Goal: Task Accomplishment & Management: Manage account settings

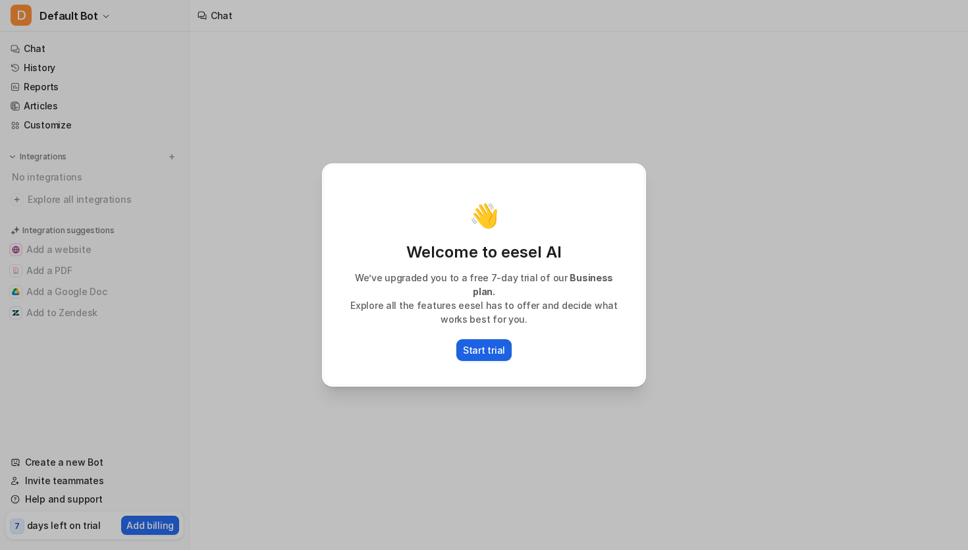
click at [505, 349] on button "Start trial" at bounding box center [484, 350] width 55 height 22
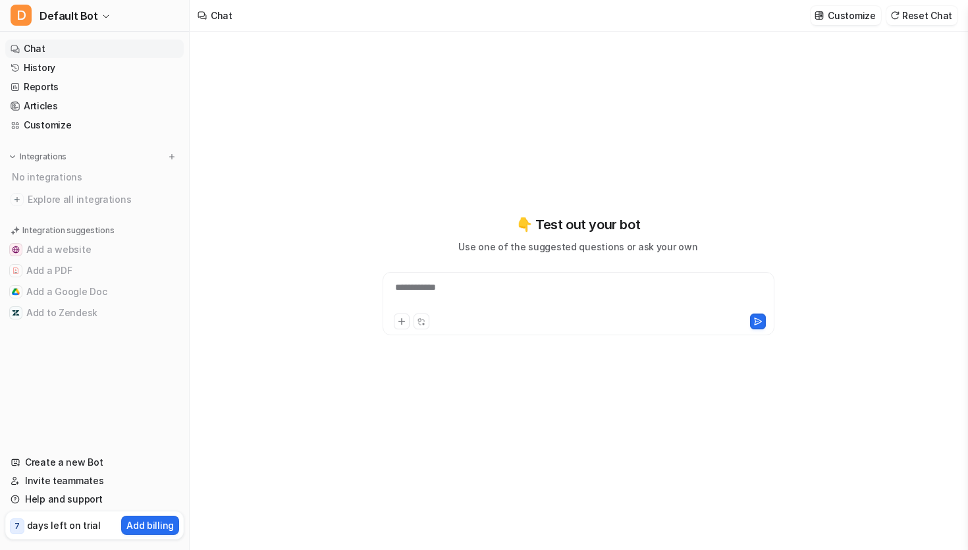
type textarea "**********"
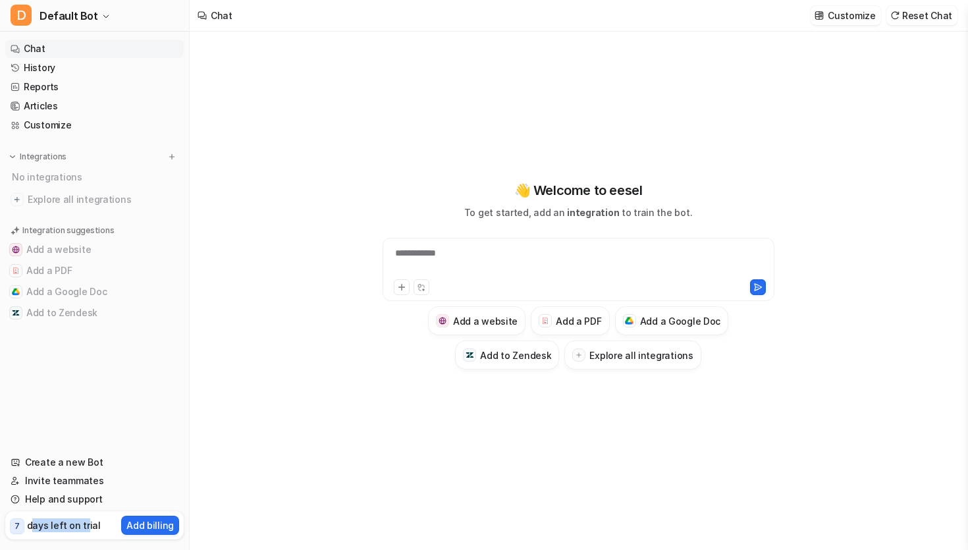
drag, startPoint x: 33, startPoint y: 525, endPoint x: 108, endPoint y: 525, distance: 75.1
click at [103, 525] on div "7 days left on trial Add billing" at bounding box center [94, 525] width 179 height 28
click at [52, 529] on p "days left on trial" at bounding box center [64, 525] width 74 height 14
click at [27, 529] on p "days left on trial" at bounding box center [64, 525] width 74 height 14
click at [51, 16] on span "Default Bot" at bounding box center [69, 16] width 59 height 18
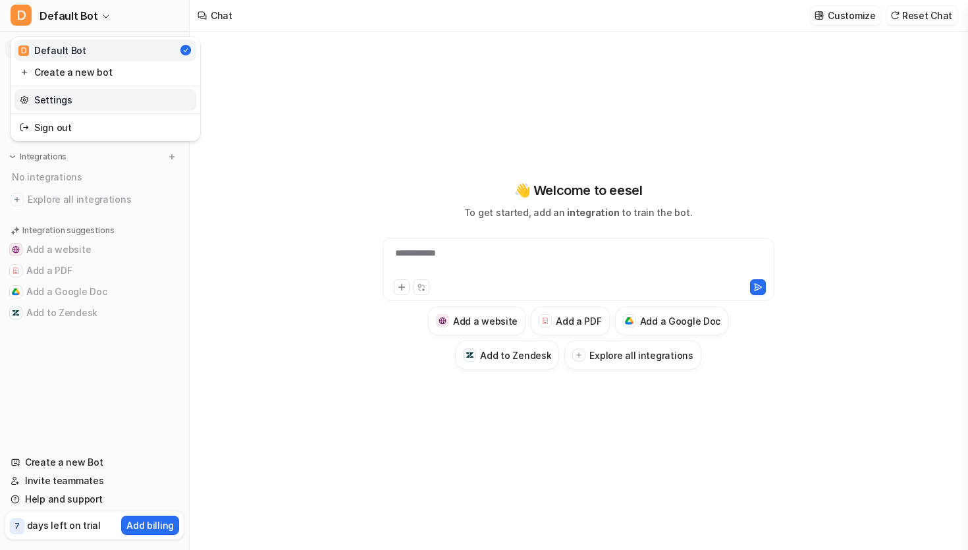
click at [77, 100] on link "Settings" at bounding box center [105, 100] width 182 height 22
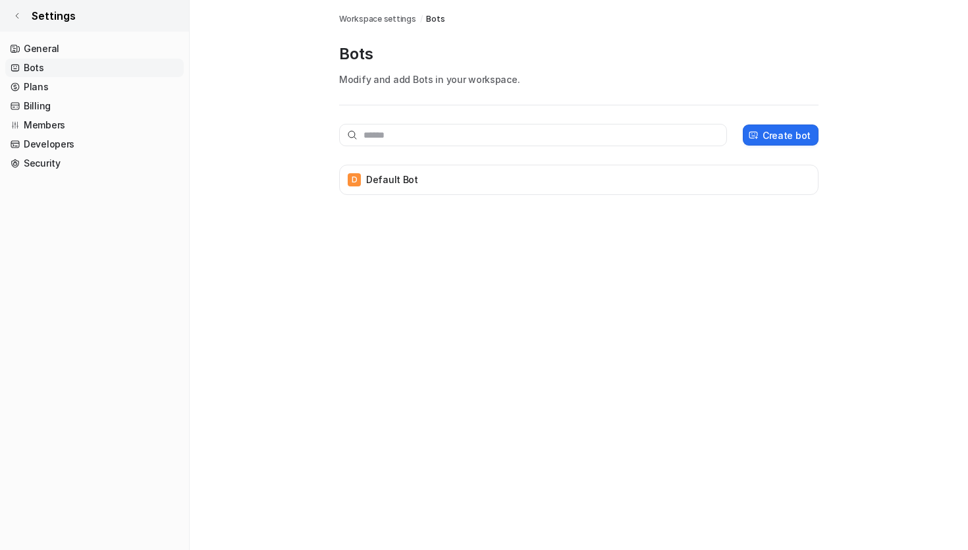
click at [52, 19] on span "Settings" at bounding box center [54, 16] width 44 height 16
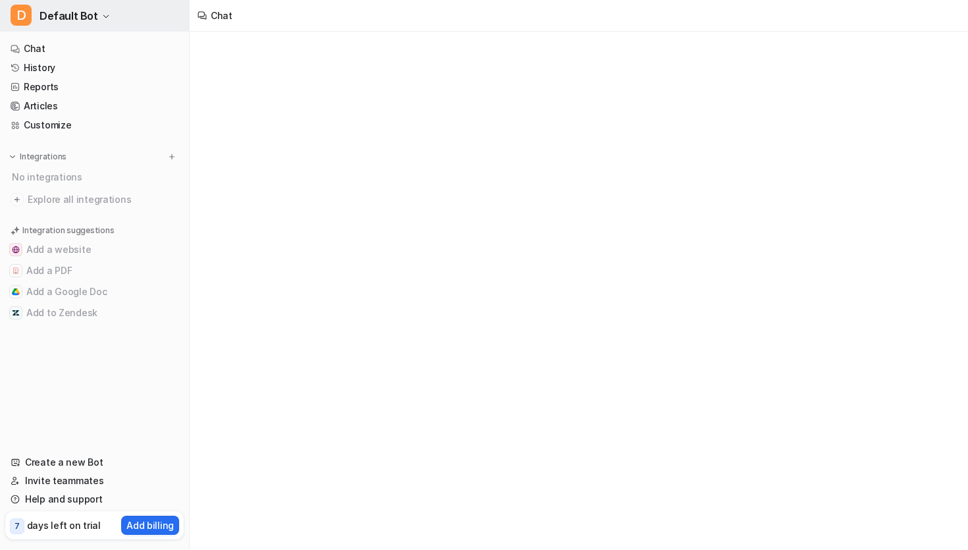
click at [38, 20] on button "D Default Bot" at bounding box center [94, 16] width 189 height 32
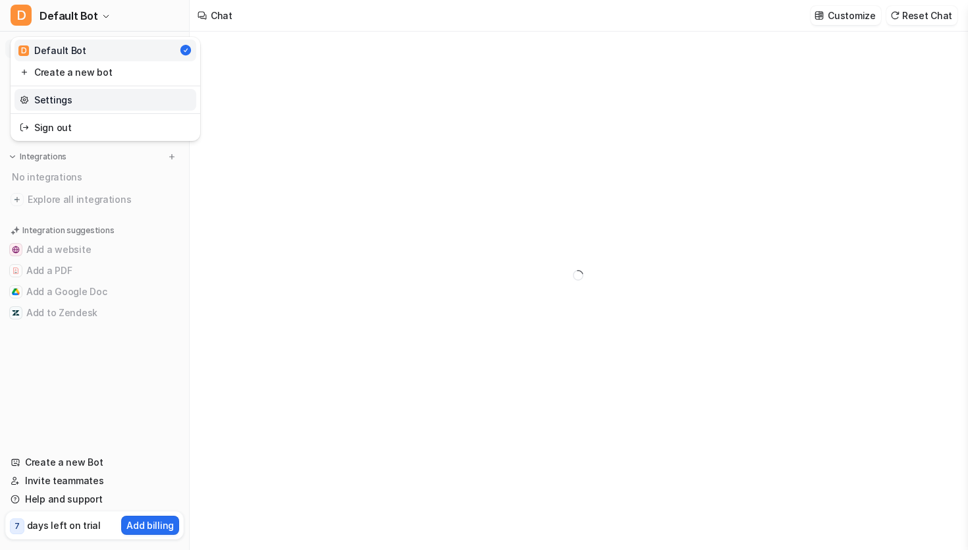
type textarea "**********"
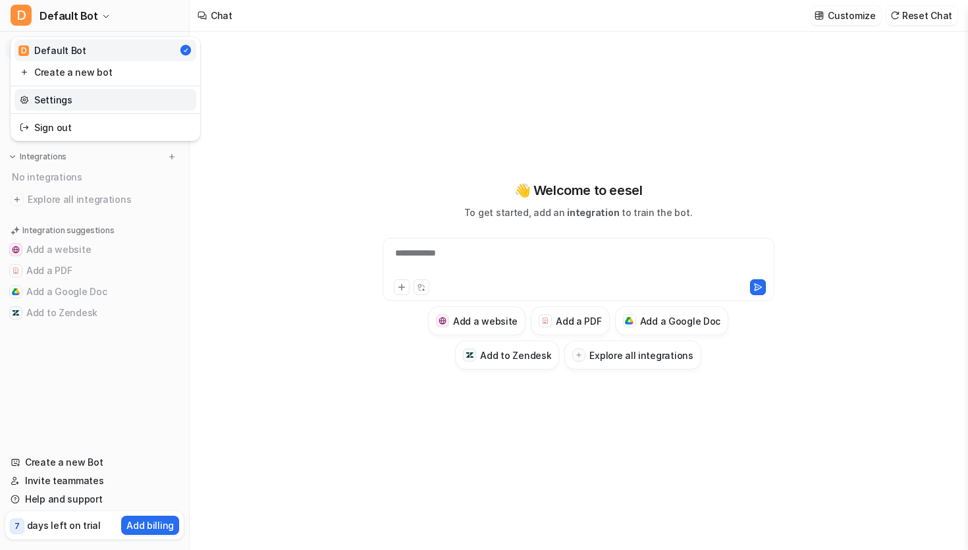
click at [94, 102] on link "Settings" at bounding box center [105, 100] width 182 height 22
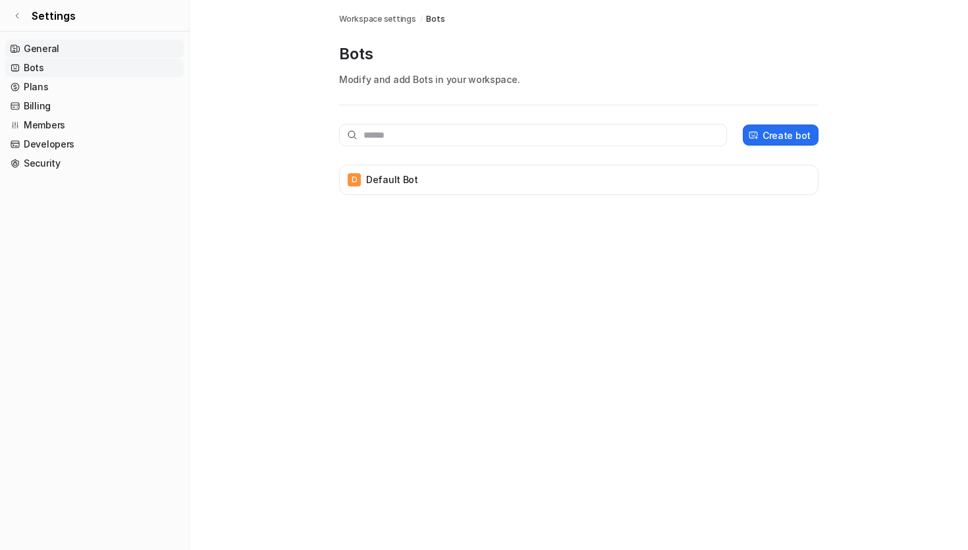
click at [65, 45] on link "General" at bounding box center [94, 49] width 179 height 18
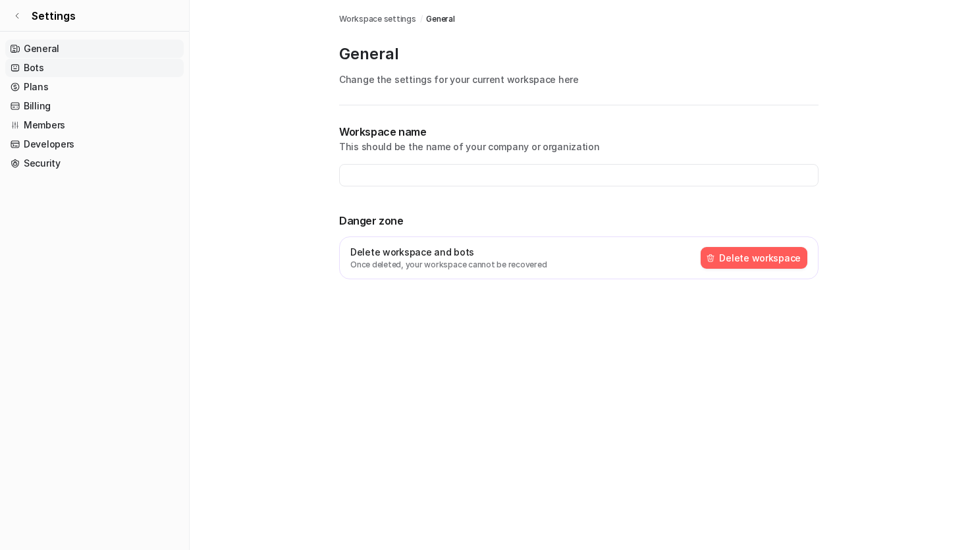
type input "**********"
click at [65, 62] on link "Bots" at bounding box center [94, 68] width 179 height 18
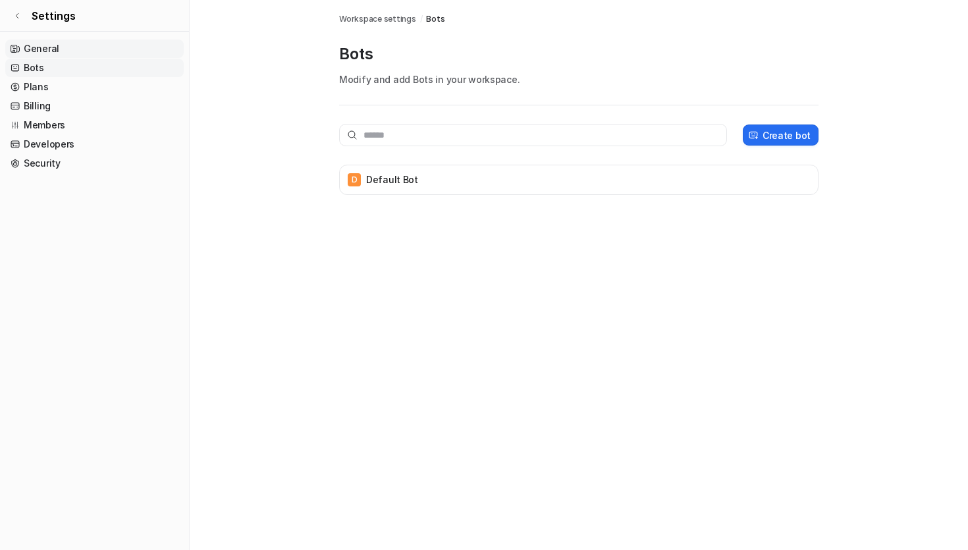
click at [70, 47] on link "General" at bounding box center [94, 49] width 179 height 18
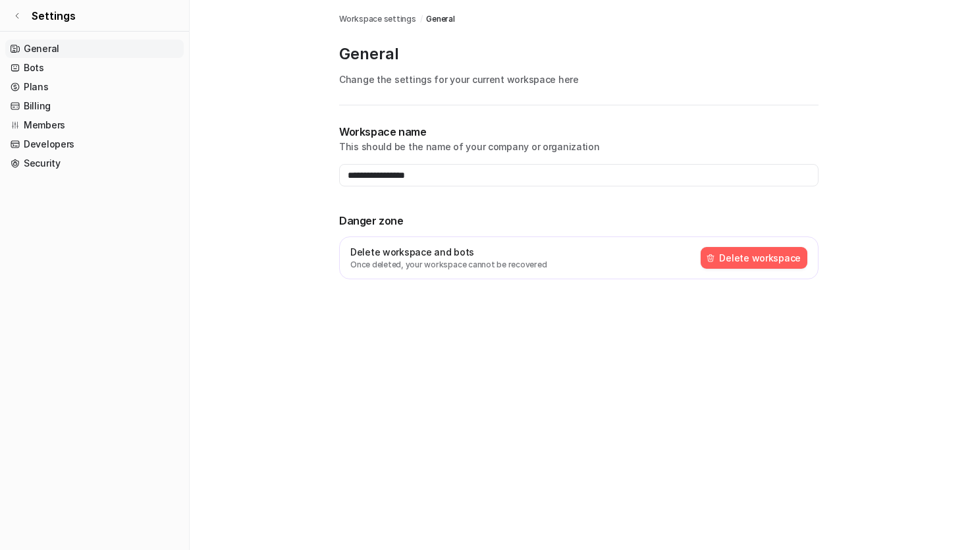
click at [784, 257] on button "Delete workspace" at bounding box center [754, 258] width 107 height 22
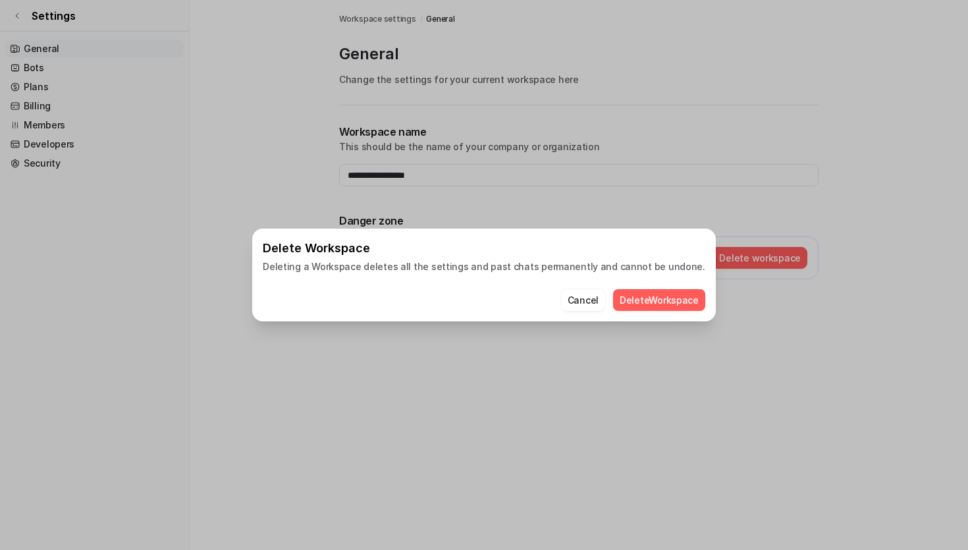
click at [632, 299] on button "Delete Workspace" at bounding box center [659, 300] width 92 height 22
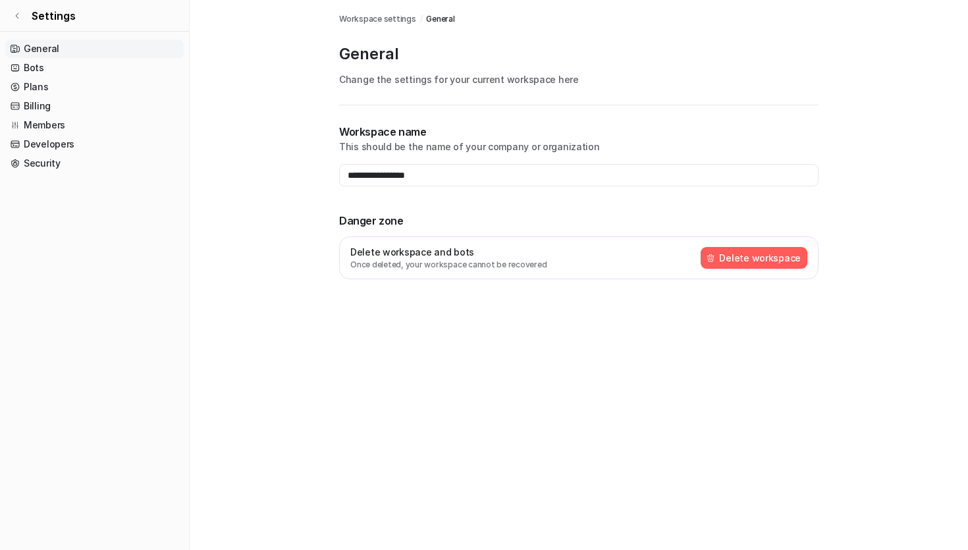
click at [773, 269] on div "Delete workspace and bots Once deleted, your workspace cannot be recovered Dele…" at bounding box center [579, 258] width 480 height 43
click at [774, 258] on button "Delete workspace" at bounding box center [754, 258] width 107 height 22
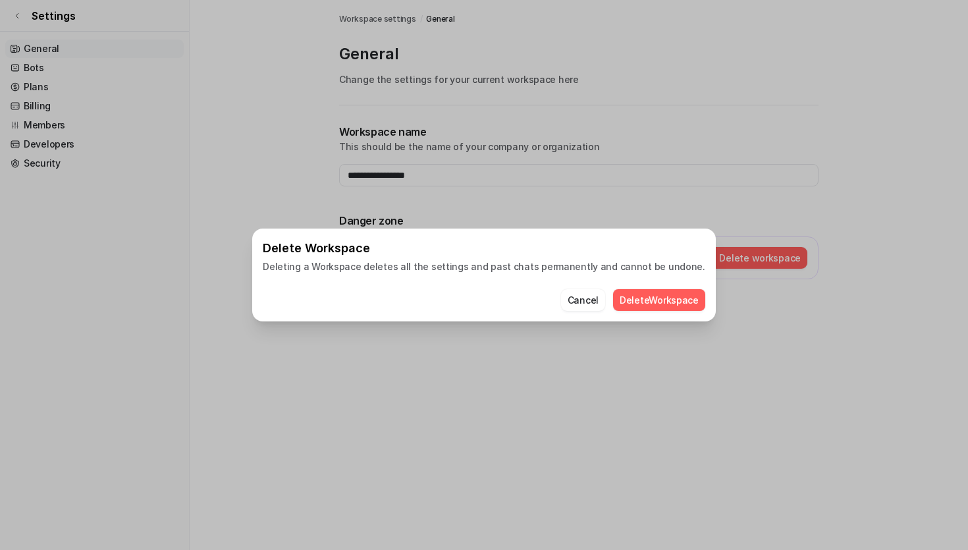
click at [615, 288] on div "Cancel Delete Workspace" at bounding box center [484, 296] width 443 height 30
click at [616, 294] on button "Delete Workspace" at bounding box center [659, 300] width 92 height 22
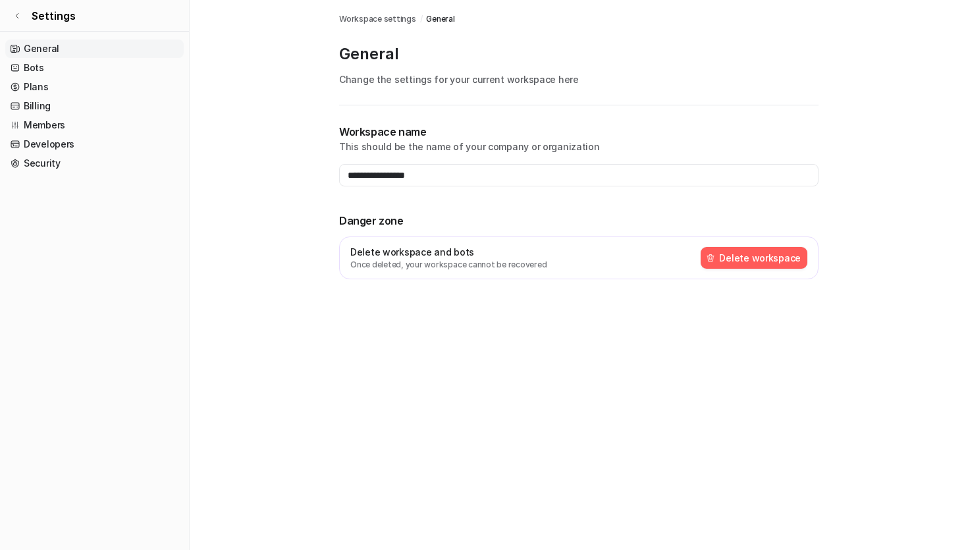
click at [761, 271] on div "Delete workspace and bots Once deleted, your workspace cannot be recovered Dele…" at bounding box center [579, 258] width 480 height 43
click at [761, 267] on button "Delete workspace" at bounding box center [754, 258] width 107 height 22
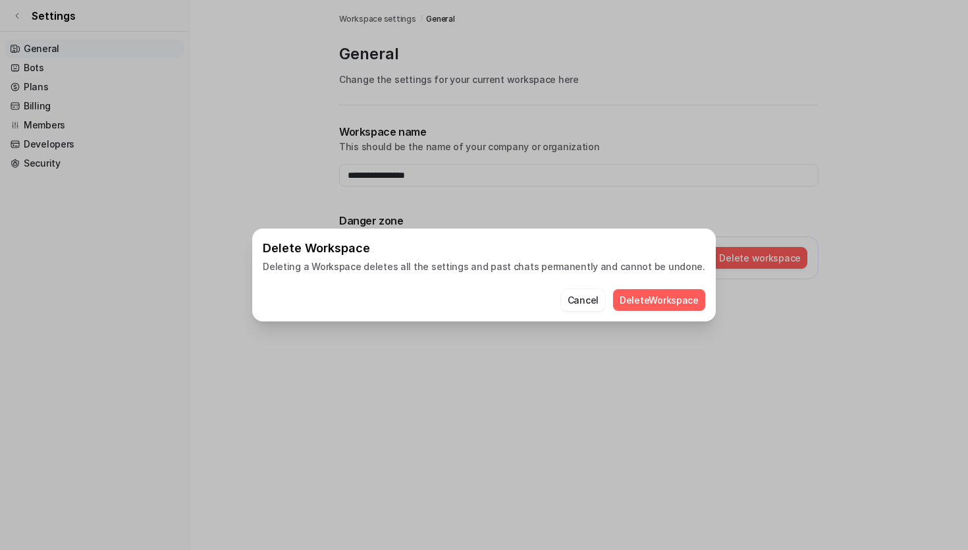
click at [639, 301] on button "Delete Workspace" at bounding box center [659, 300] width 92 height 22
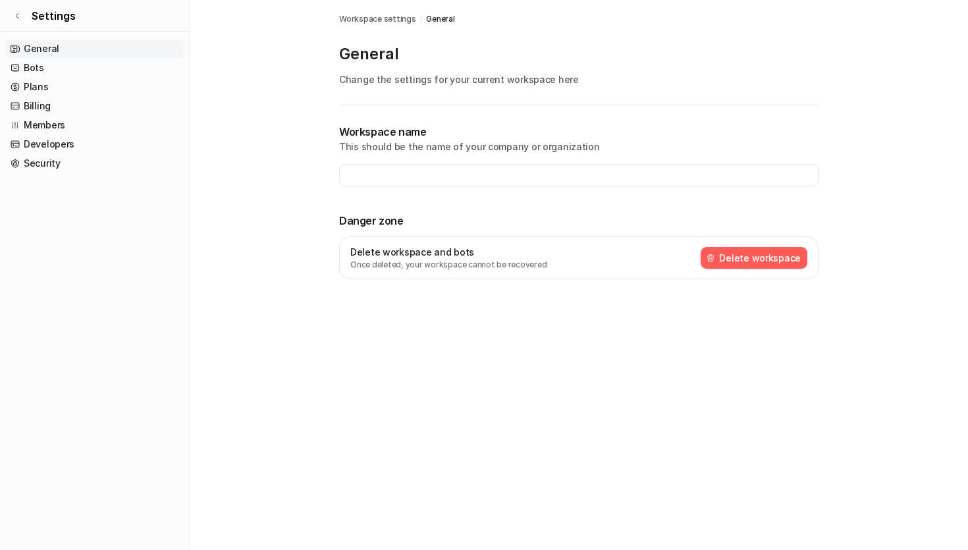
type input "**********"
click at [102, 147] on link "Developers" at bounding box center [94, 144] width 179 height 18
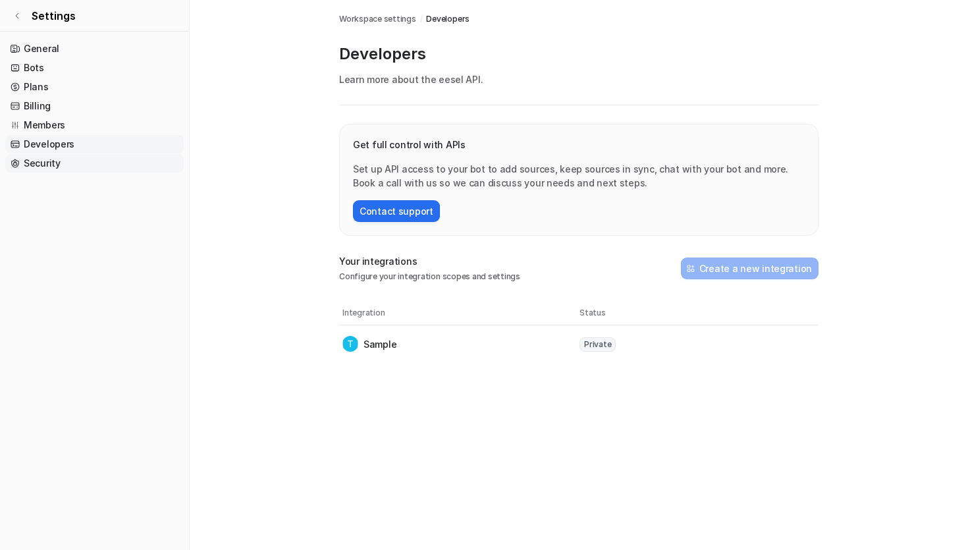
click at [101, 162] on link "Security" at bounding box center [94, 163] width 179 height 18
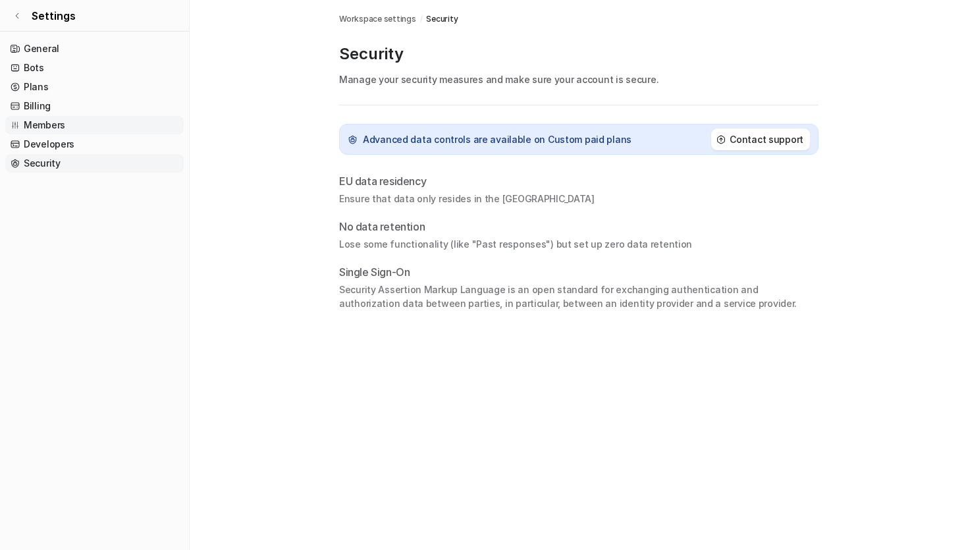
click at [107, 124] on link "Members" at bounding box center [94, 125] width 179 height 18
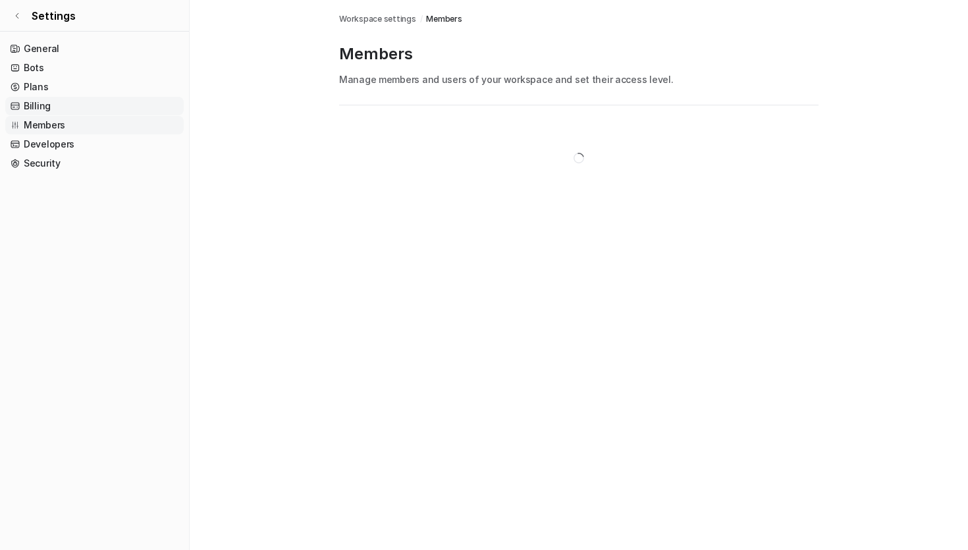
click at [107, 105] on link "Billing" at bounding box center [94, 106] width 179 height 18
